Goal: Navigation & Orientation: Understand site structure

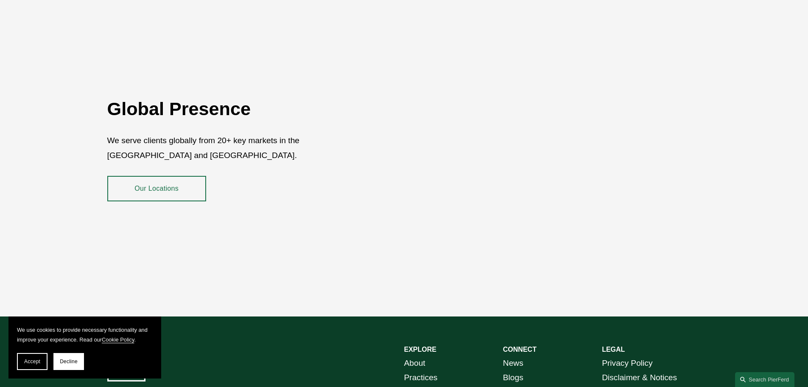
scroll to position [1553, 0]
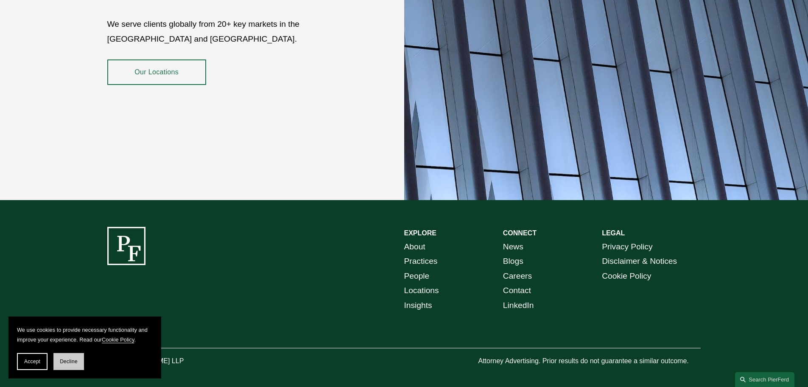
click at [69, 362] on span "Decline" at bounding box center [69, 361] width 18 height 6
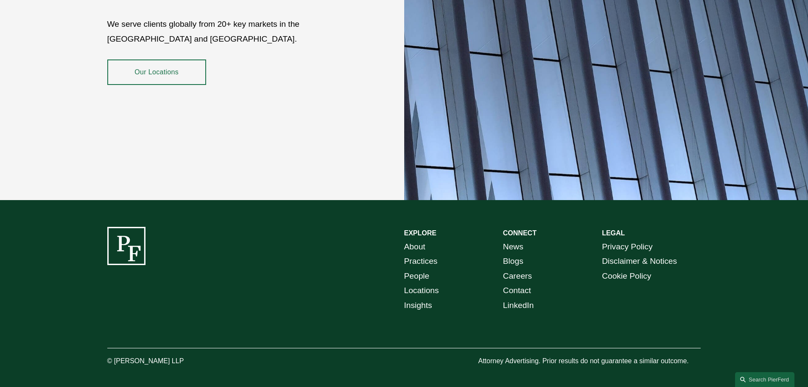
drag, startPoint x: 191, startPoint y: 351, endPoint x: 114, endPoint y: 356, distance: 77.8
click at [114, 356] on p "© [PERSON_NAME] LLP" at bounding box center [169, 361] width 124 height 12
copy p "Pierson Ferdinand LLP"
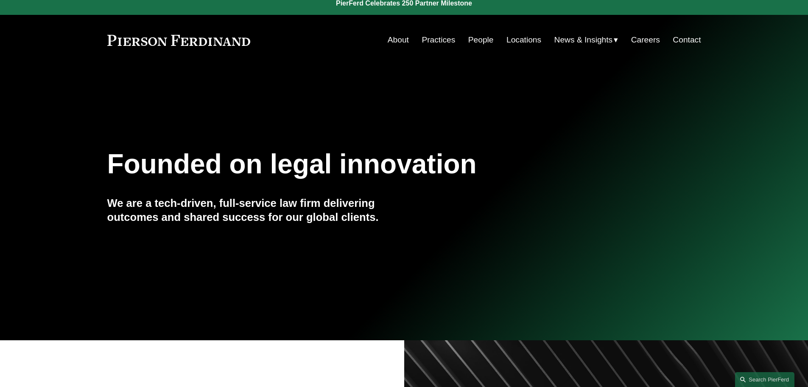
scroll to position [0, 0]
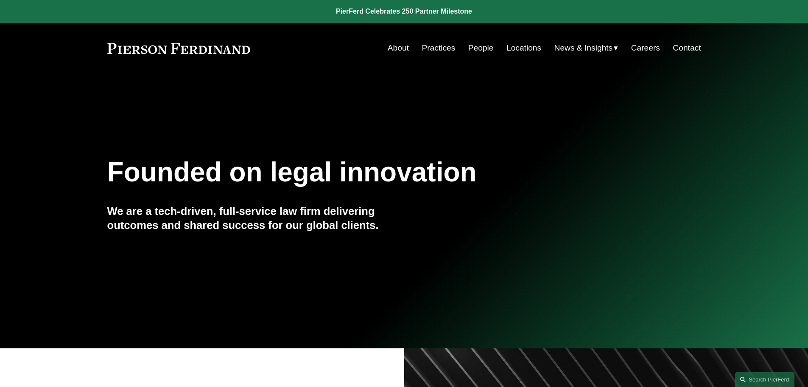
click at [451, 50] on link "Practices" at bounding box center [439, 48] width 34 height 16
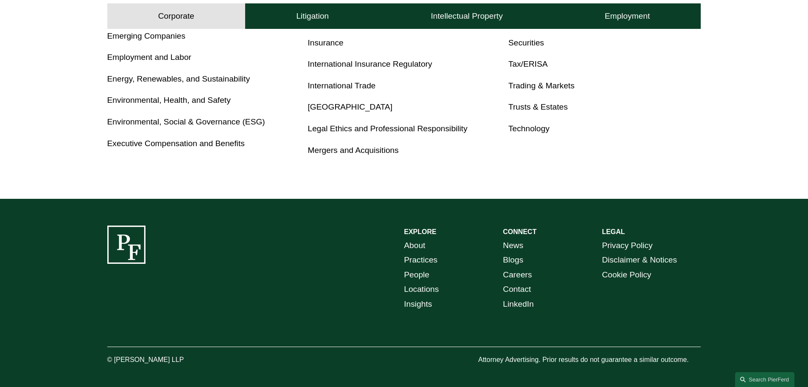
scroll to position [581, 0]
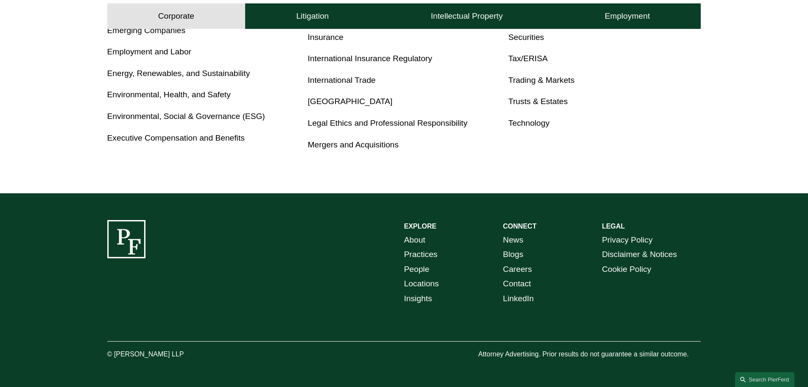
click at [412, 245] on link "About" at bounding box center [414, 240] width 21 height 15
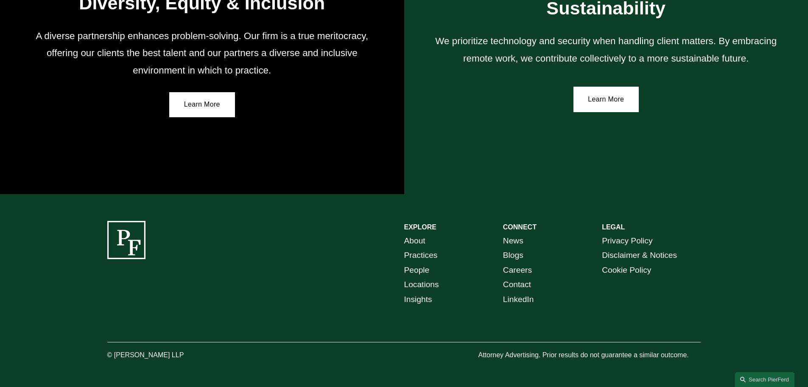
scroll to position [1567, 0]
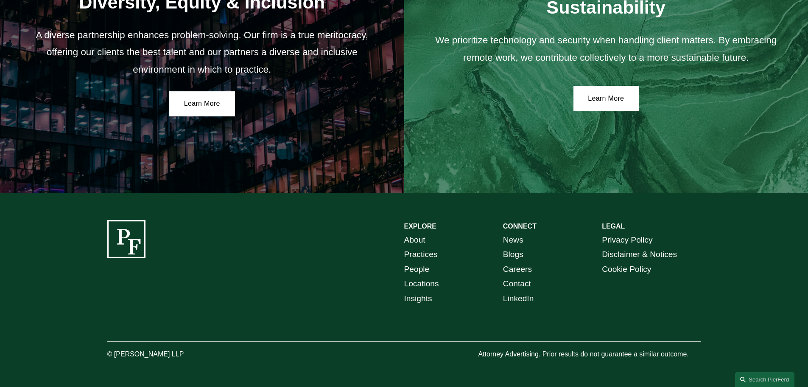
click at [420, 271] on link "People" at bounding box center [416, 269] width 25 height 15
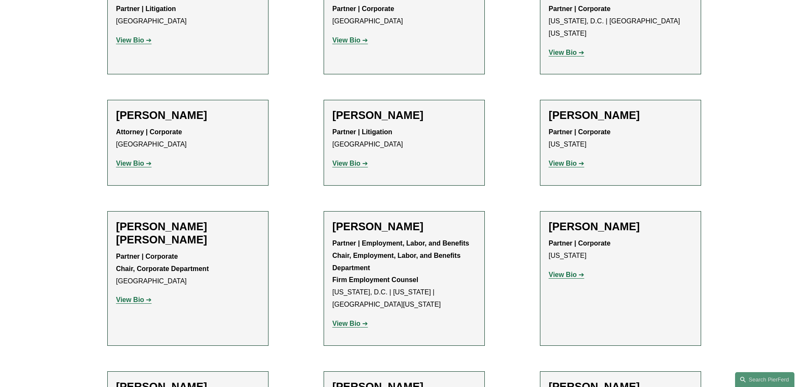
scroll to position [3267, 0]
